Goal: Transaction & Acquisition: Book appointment/travel/reservation

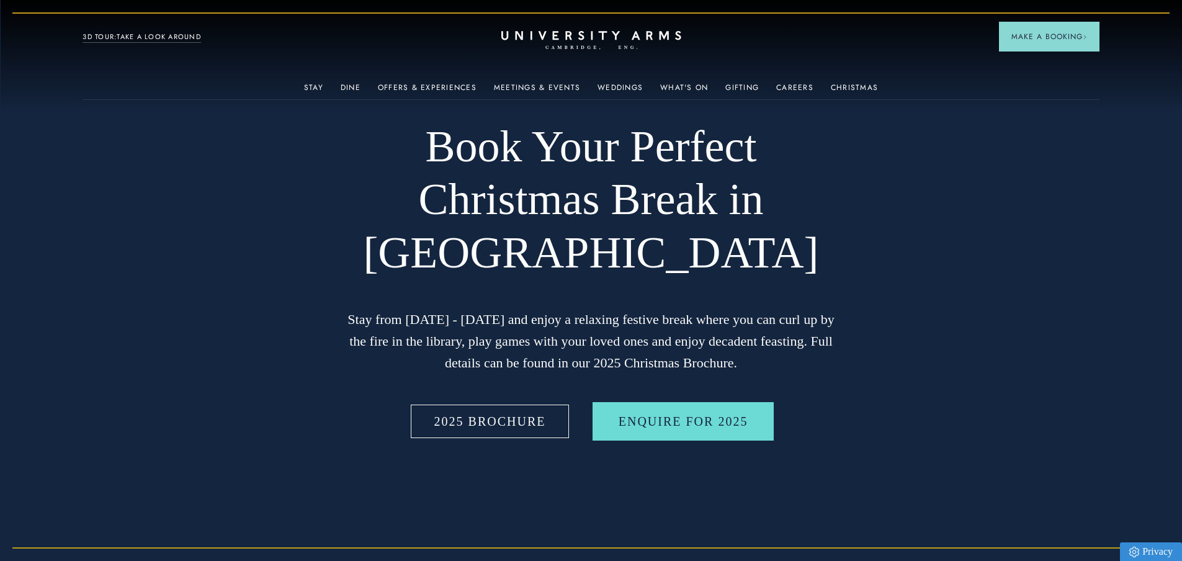
click at [460, 423] on link "2025 BROCHURE" at bounding box center [490, 421] width 164 height 38
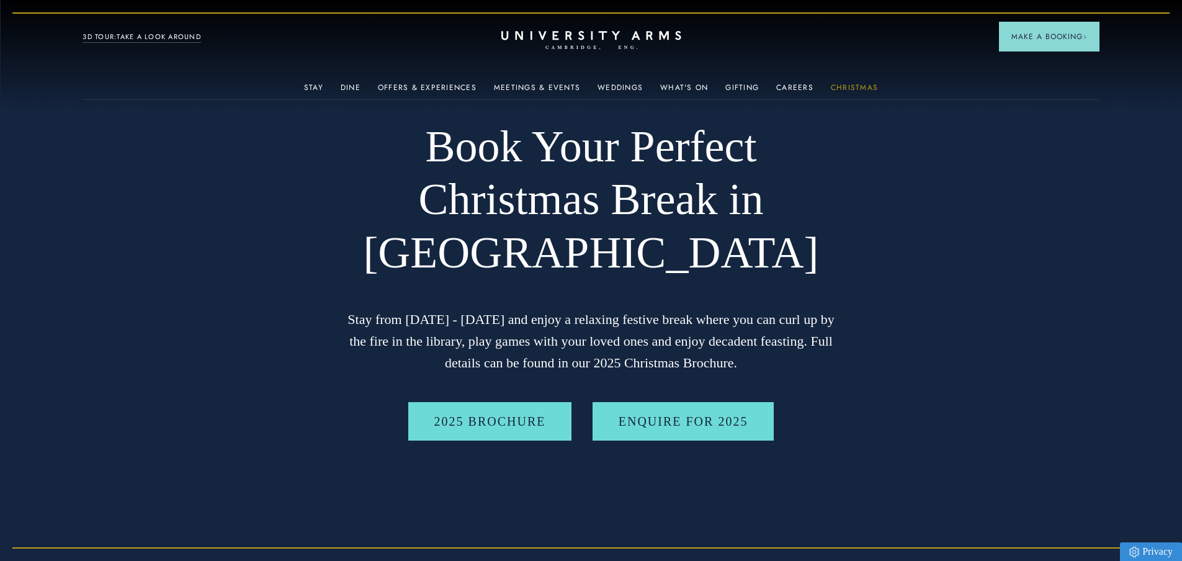
click at [832, 86] on link "Christmas" at bounding box center [854, 91] width 47 height 16
click at [736, 78] on div "Gifting" at bounding box center [742, 86] width 34 height 25
click at [740, 84] on link "Gifting" at bounding box center [742, 91] width 34 height 16
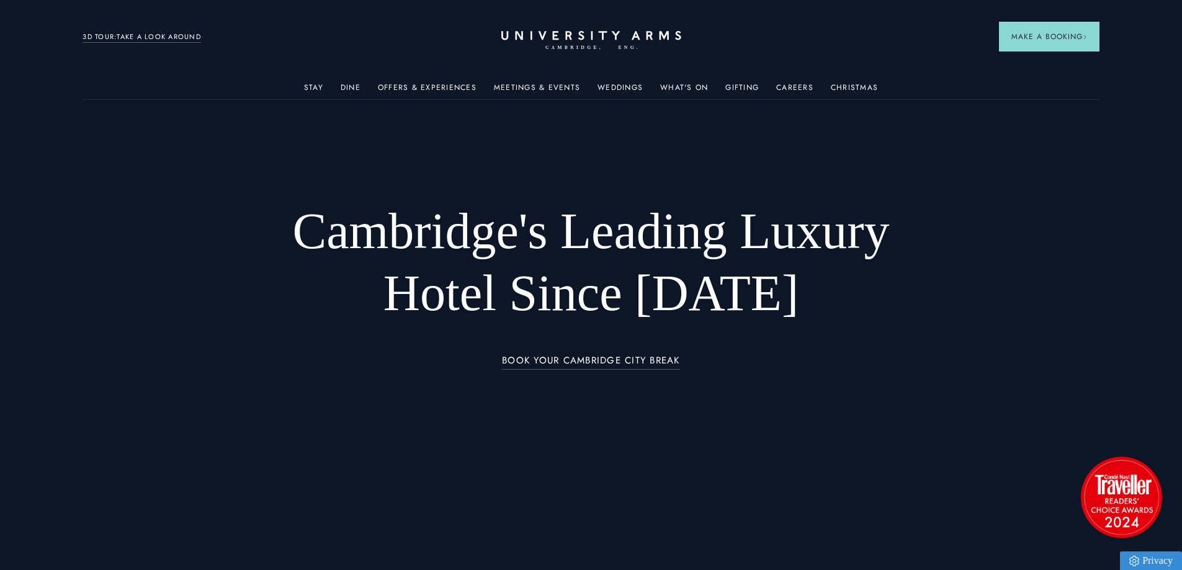
click at [439, 76] on div "Offers & Experiences" at bounding box center [427, 86] width 99 height 25
click at [444, 83] on link "Offers & Experiences" at bounding box center [427, 91] width 99 height 16
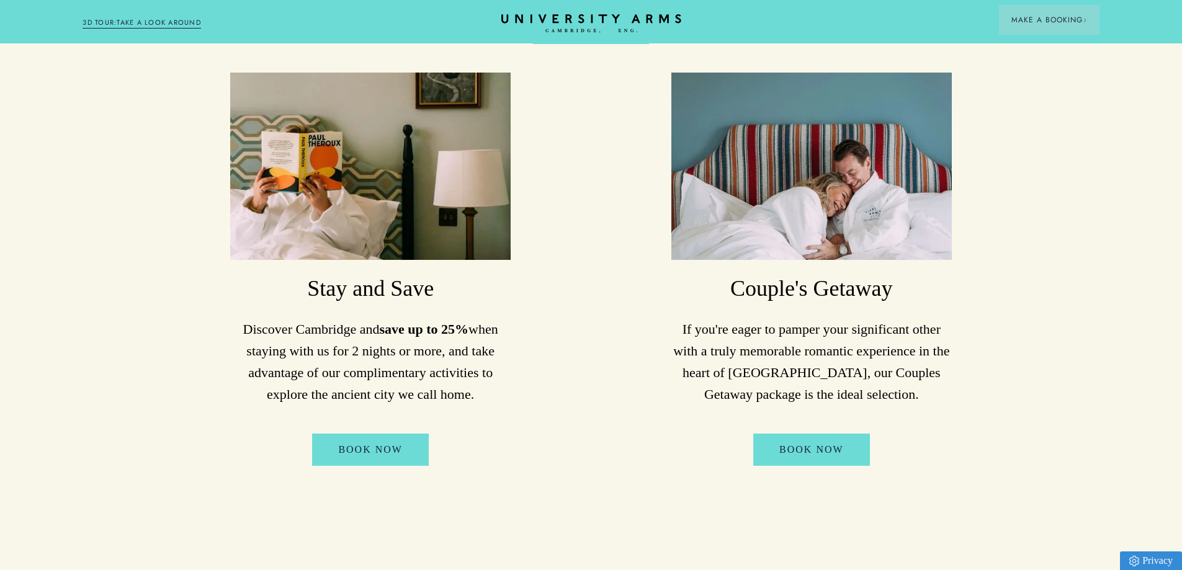
scroll to position [807, 0]
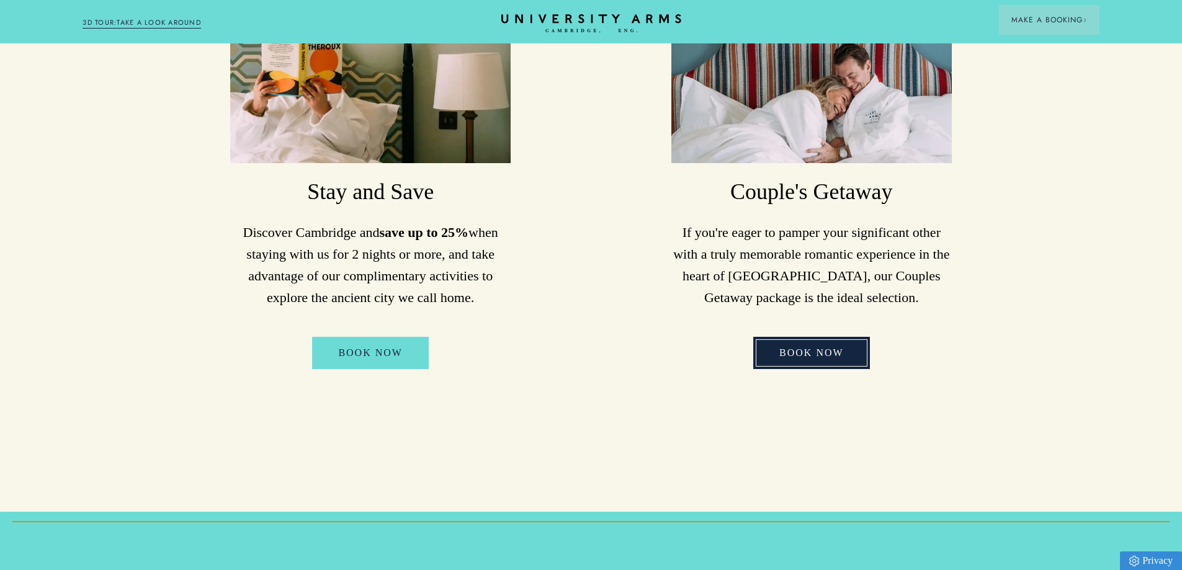
click at [818, 347] on link "Book Now" at bounding box center [811, 353] width 117 height 32
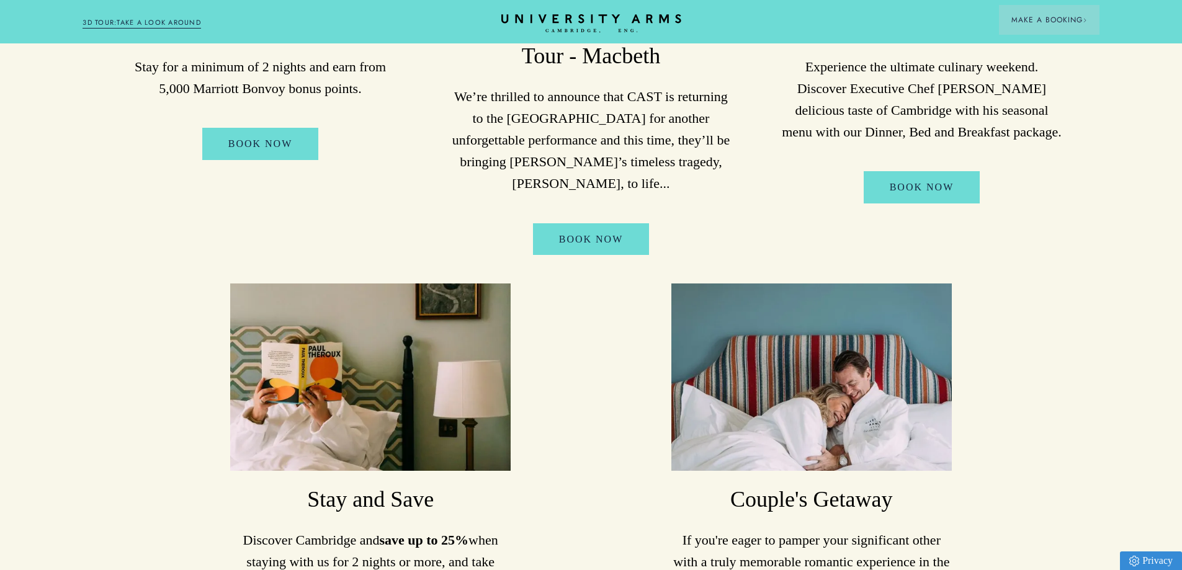
scroll to position [434, 0]
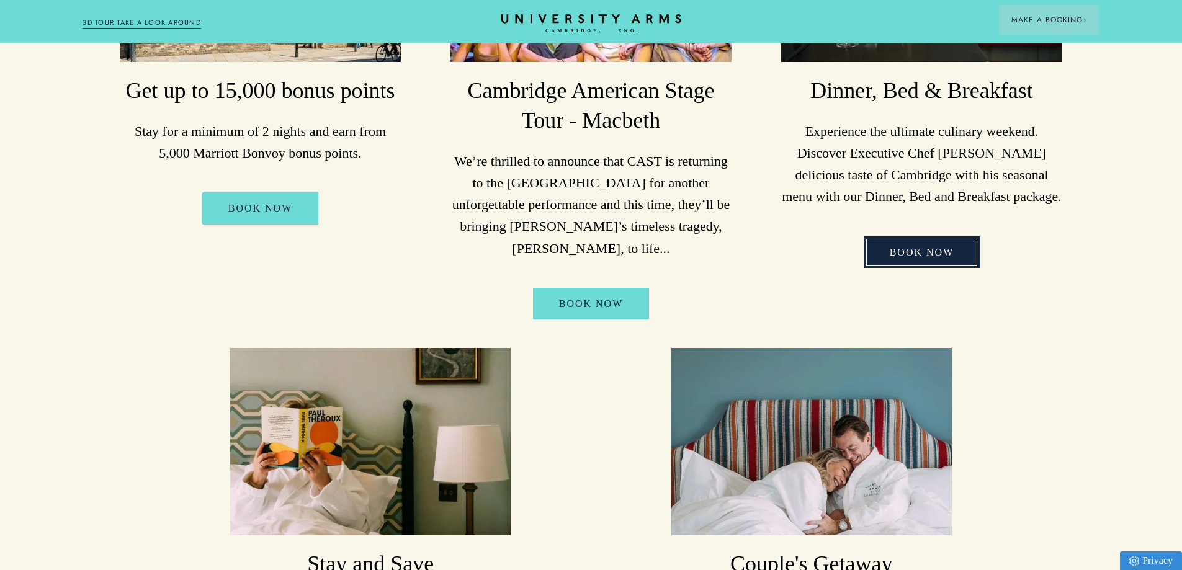
click at [918, 248] on link "Book Now" at bounding box center [922, 252] width 117 height 32
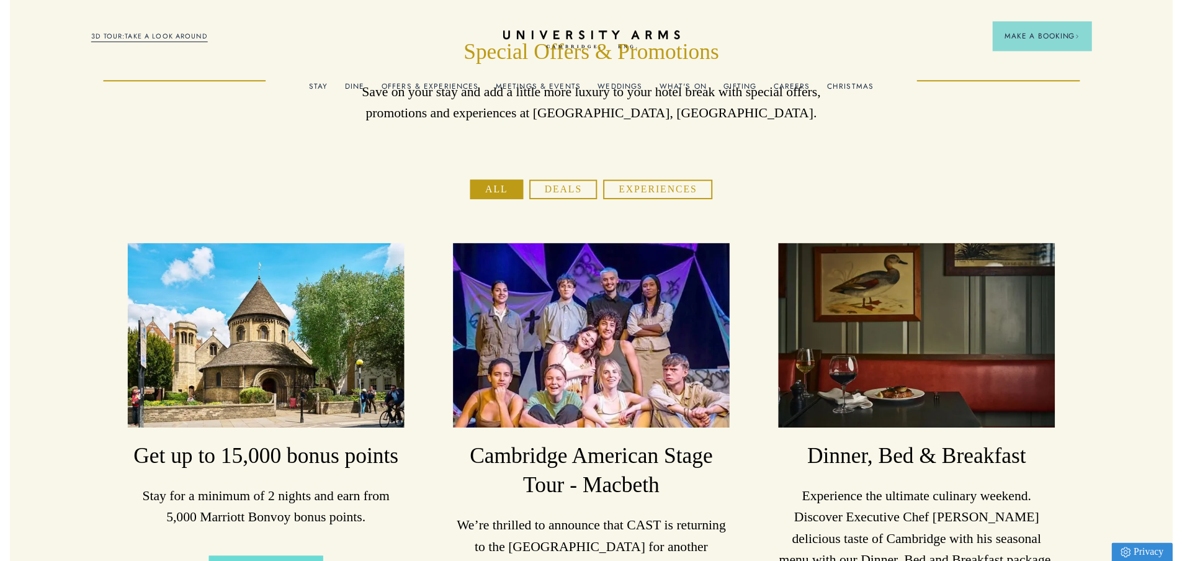
scroll to position [0, 0]
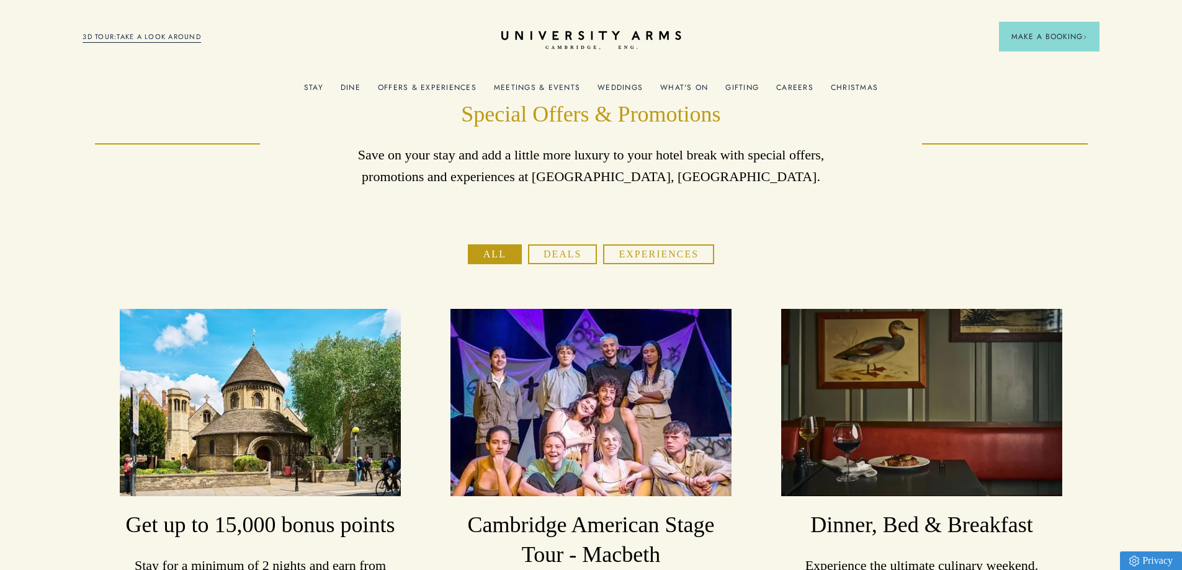
click at [870, 79] on div "Christmas" at bounding box center [854, 86] width 47 height 25
click at [868, 83] on link "Christmas" at bounding box center [854, 91] width 47 height 16
